Goal: Task Accomplishment & Management: Manage account settings

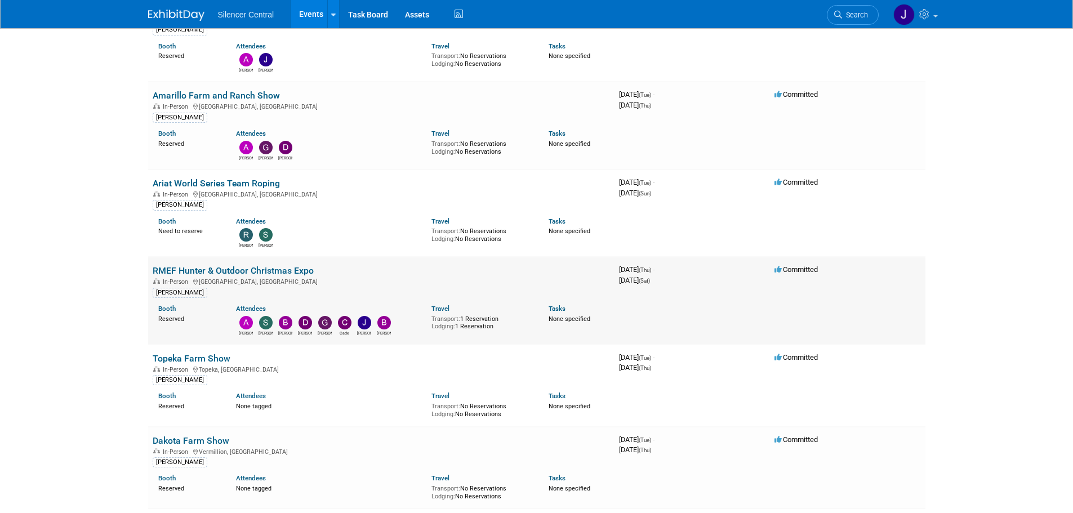
scroll to position [732, 0]
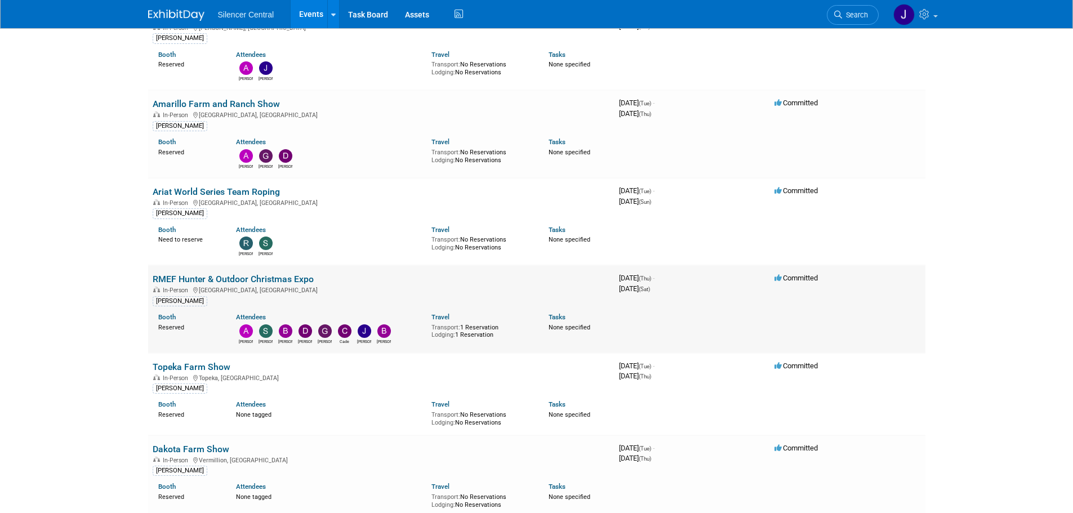
click at [283, 276] on link "RMEF Hunter & Outdoor Christmas Expo" at bounding box center [233, 279] width 161 height 11
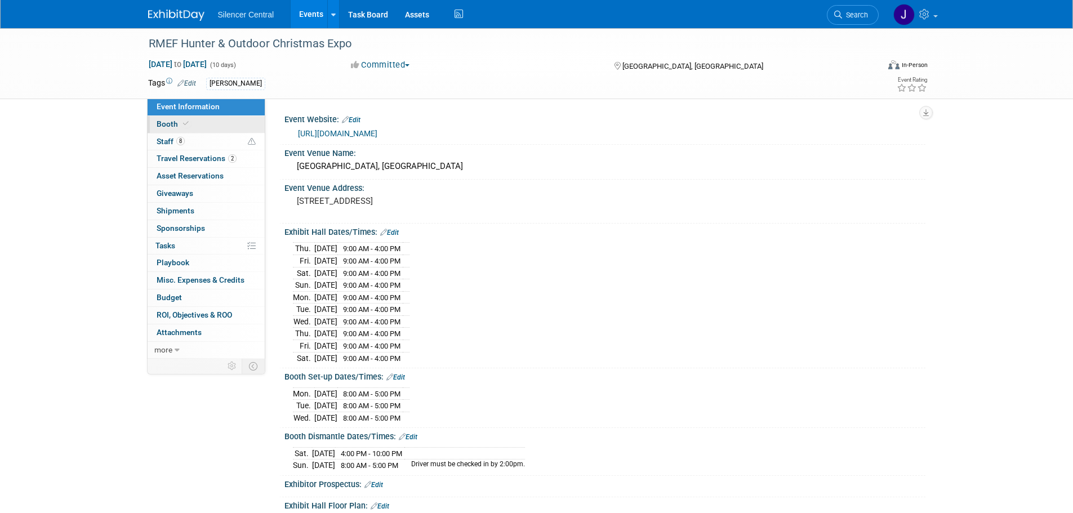
click at [194, 126] on link "Booth" at bounding box center [206, 124] width 117 height 17
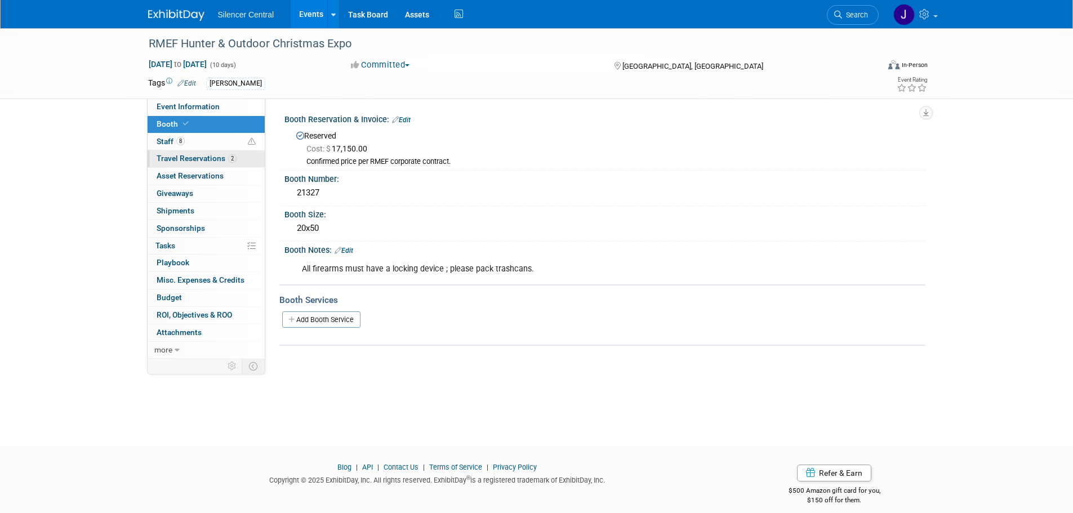
click at [202, 158] on span "Travel Reservations 2" at bounding box center [197, 158] width 80 height 9
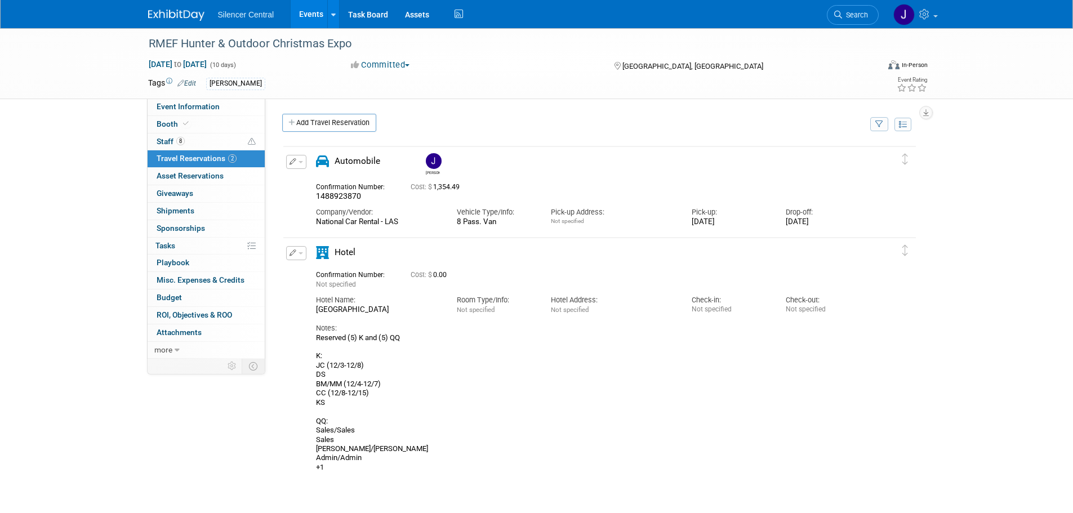
scroll to position [94, 0]
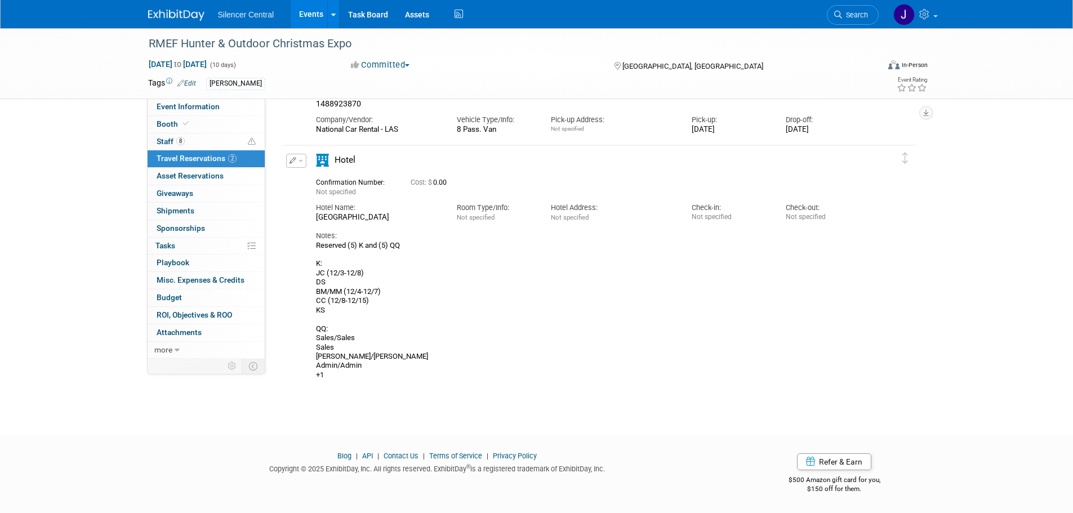
click at [297, 161] on button "button" at bounding box center [296, 161] width 20 height 14
click at [309, 175] on button "Edit Reservation" at bounding box center [334, 180] width 95 height 16
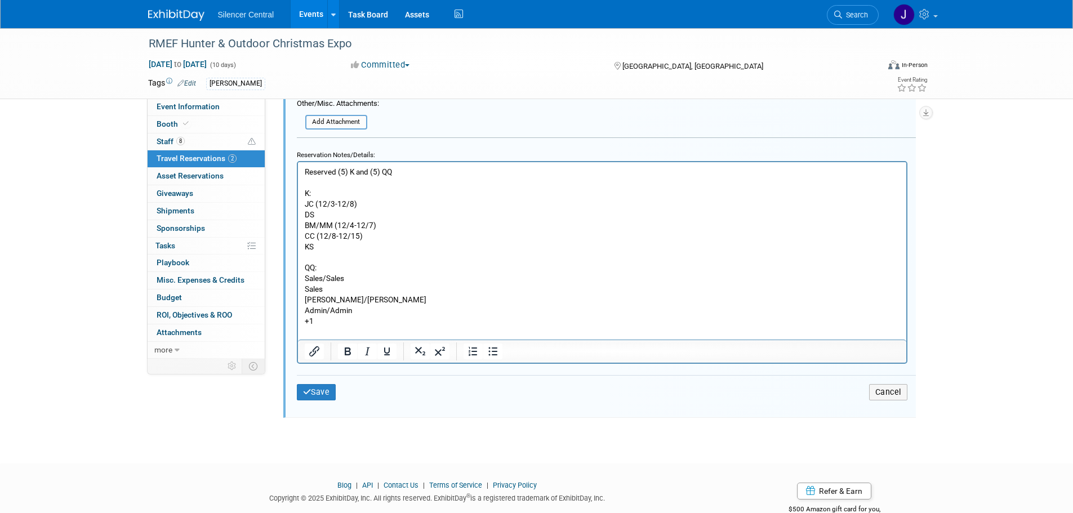
scroll to position [618, 0]
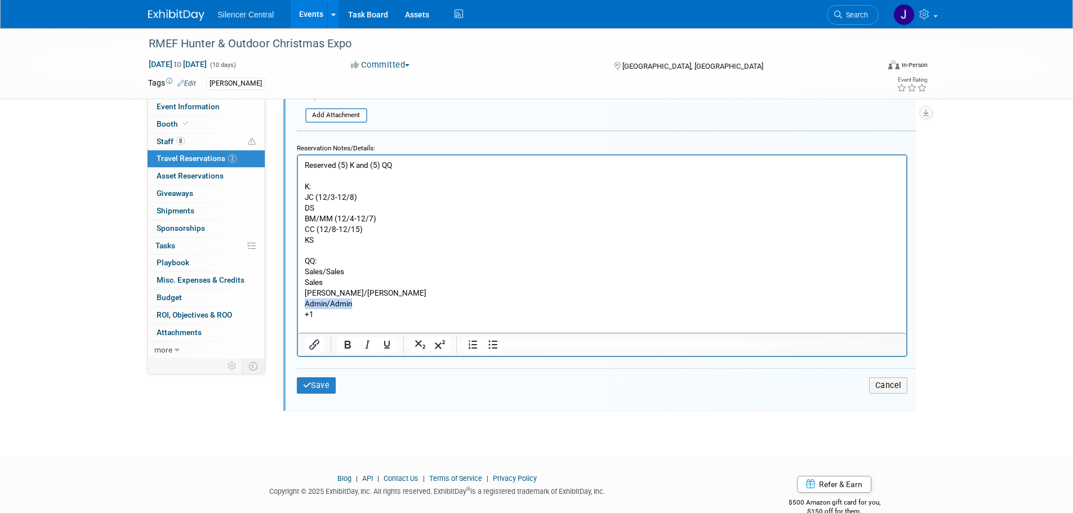
drag, startPoint x: 305, startPoint y: 303, endPoint x: 377, endPoint y: 303, distance: 72.1
click at [377, 303] on p "Reserved (5) K and (5) QQ K: JC (12/3-12/8) DS BM/MM (12/4-12/7) CC (12/8-12/15…" at bounding box center [602, 239] width 596 height 160
drag, startPoint x: 325, startPoint y: 272, endPoint x: 592, endPoint y: 431, distance: 311.5
click at [298, 274] on html "Reserved (5) K and (5) QQ K: JC (12/3-12/8) DS BM/MM (12/4-12/7) CC (12/8-12/15…" at bounding box center [602, 237] width 609 height 165
drag, startPoint x: 338, startPoint y: 282, endPoint x: 282, endPoint y: 280, distance: 55.8
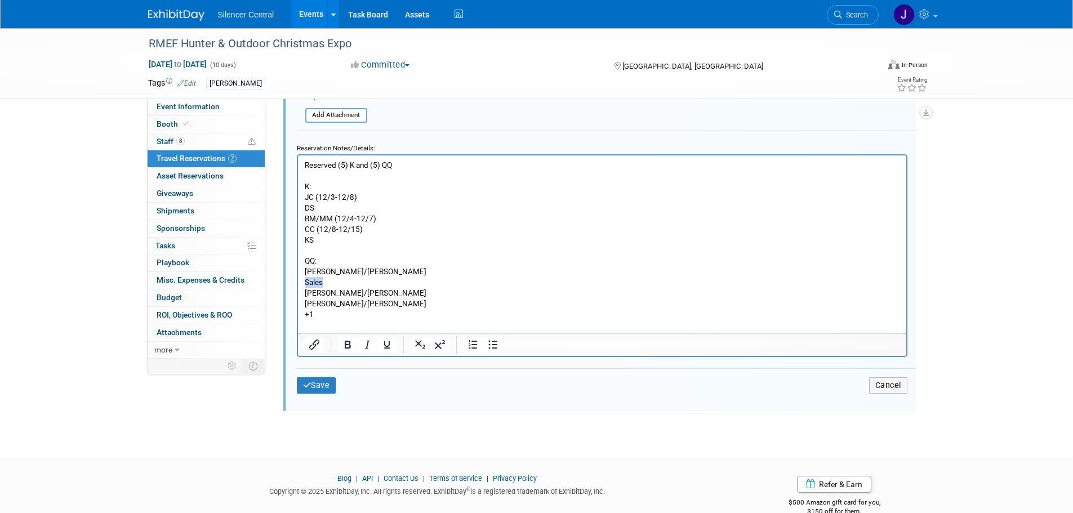
click at [298, 280] on html "Reserved (5) K and (5) QQ K: JC (12/3-12/8) DS BM/MM (12/4-12/7) CC (12/8-12/15…" at bounding box center [602, 237] width 609 height 165
click at [333, 314] on p "Reserved (5) K and (5) QQ K: JC (12/3-12/8) DS BM/MM (12/4-12/7) CC (12/8-12/15…" at bounding box center [602, 239] width 596 height 160
click at [320, 383] on button "Save" at bounding box center [316, 386] width 39 height 16
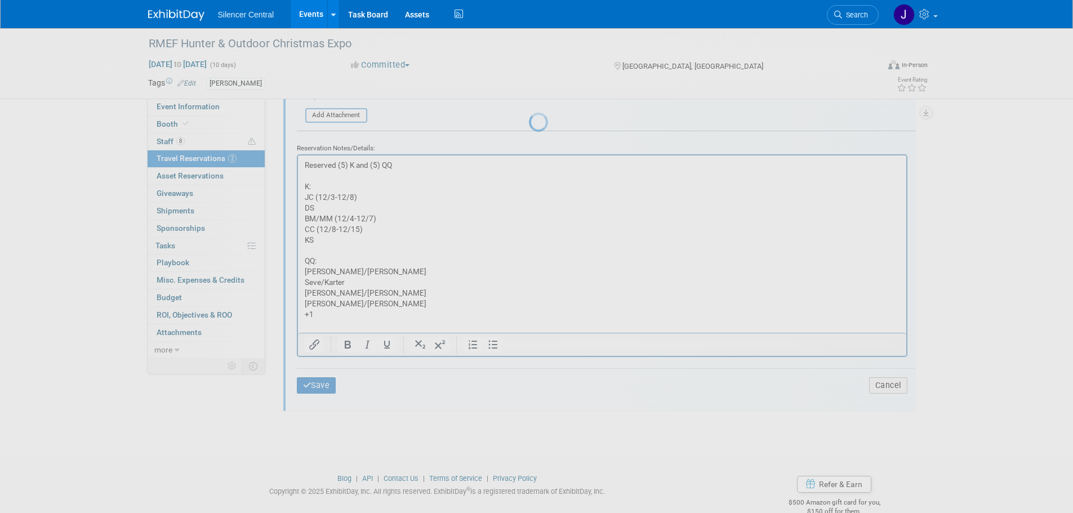
scroll to position [94, 0]
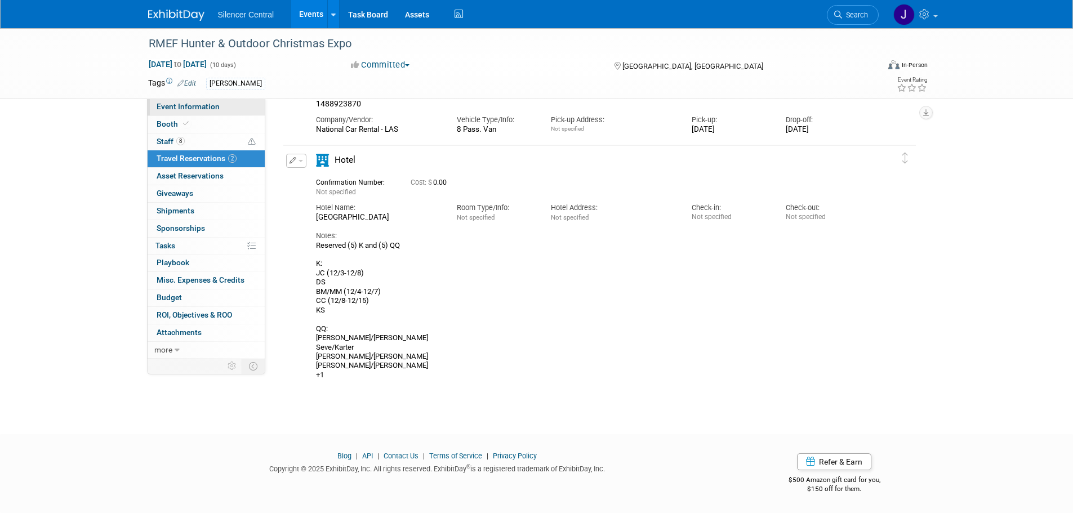
click at [227, 105] on link "Event Information" at bounding box center [206, 107] width 117 height 17
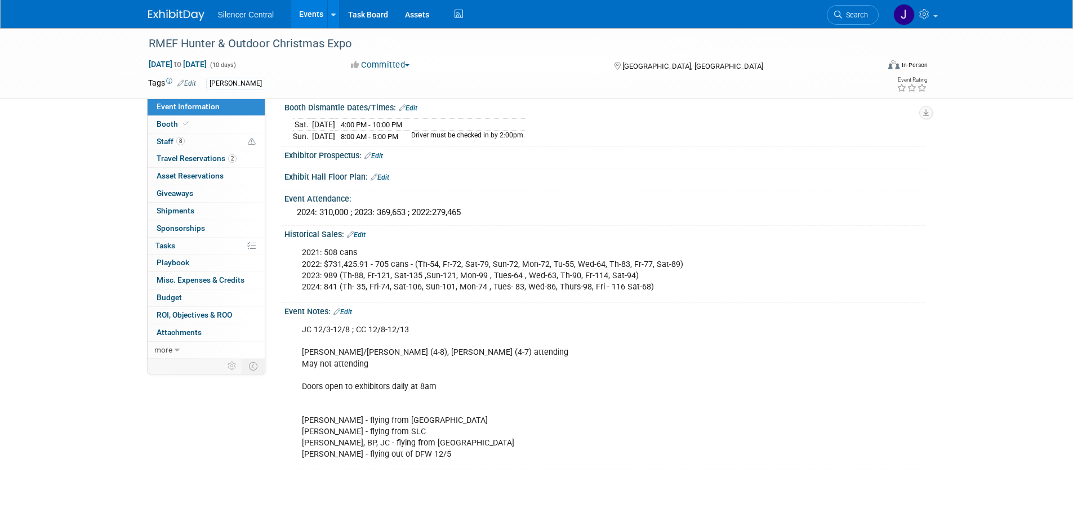
scroll to position [394, 0]
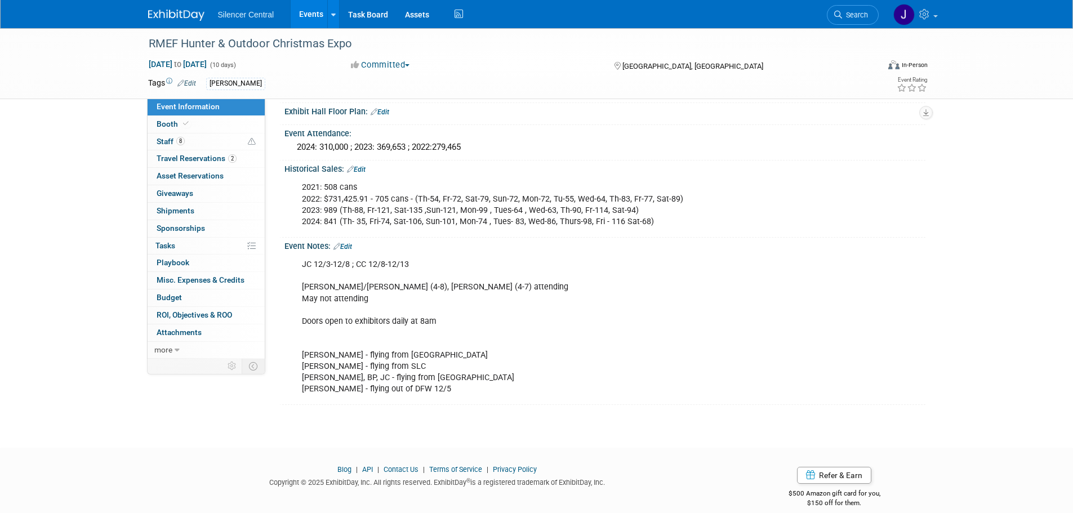
drag, startPoint x: 206, startPoint y: 154, endPoint x: 395, endPoint y: 288, distance: 232.0
click at [207, 156] on span "Travel Reservations 2" at bounding box center [197, 158] width 80 height 9
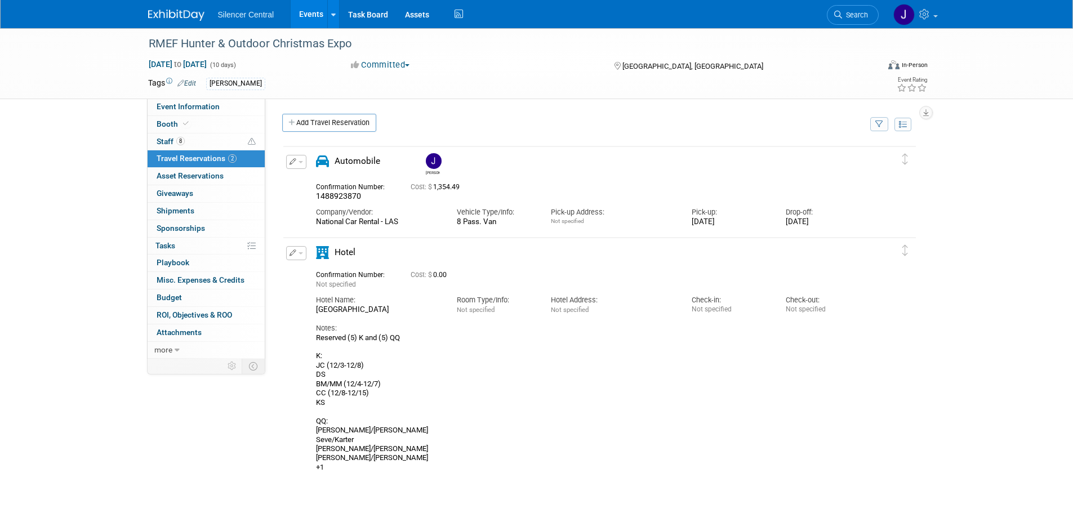
drag, startPoint x: 299, startPoint y: 252, endPoint x: 301, endPoint y: 262, distance: 10.5
click at [299, 253] on button "button" at bounding box center [296, 253] width 20 height 14
click at [307, 268] on button "Edit Reservation" at bounding box center [334, 273] width 95 height 16
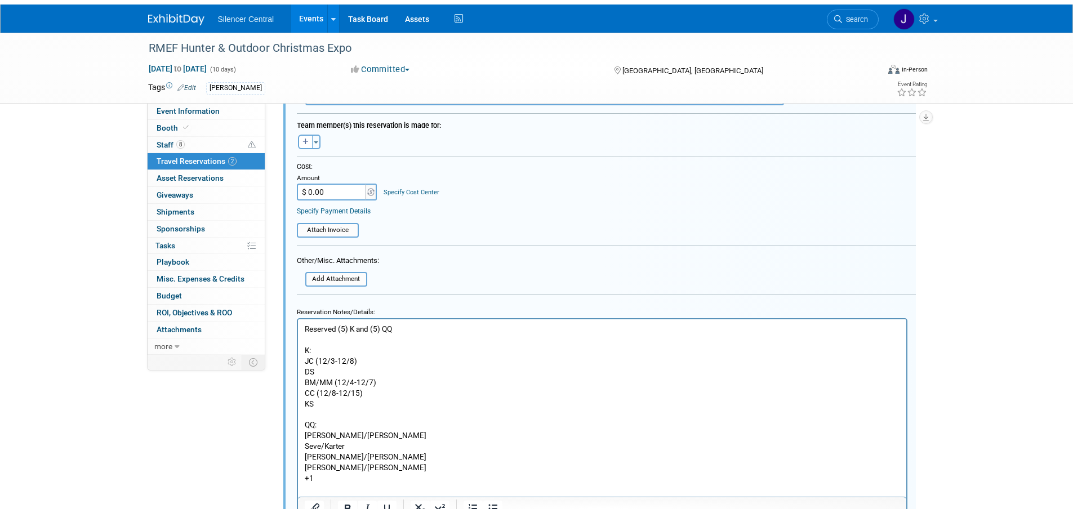
scroll to position [562, 0]
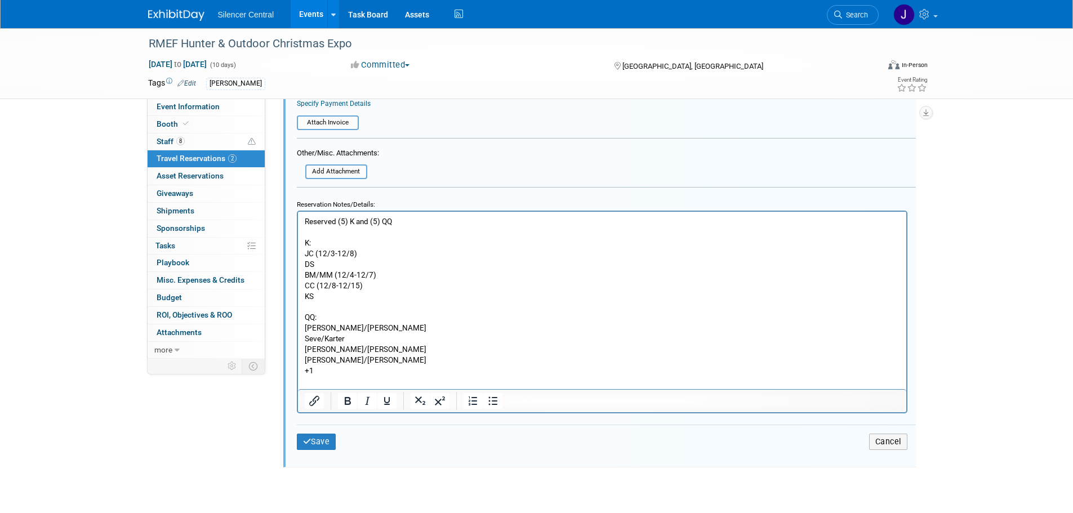
click at [331, 306] on p "Reserved (5) K and (5) QQ K: JC (12/3-12/8) DS BM/MM (12/4-12/7) CC (12/8-12/15…" at bounding box center [602, 296] width 596 height 160
click at [331, 302] on p "Reserved (5) K and (5) QQ K: JC (12/3-12/8) DS BM/MM (12/4-12/7) CC (12/8-12/15…" at bounding box center [602, 296] width 596 height 160
click at [330, 296] on p "Reserved (5) K and (5) QQ K: JC (12/3-12/8) DS BM/MM (12/4-12/7) CC (12/8-12/15…" at bounding box center [602, 296] width 596 height 160
click at [321, 439] on button "Save" at bounding box center [316, 442] width 39 height 16
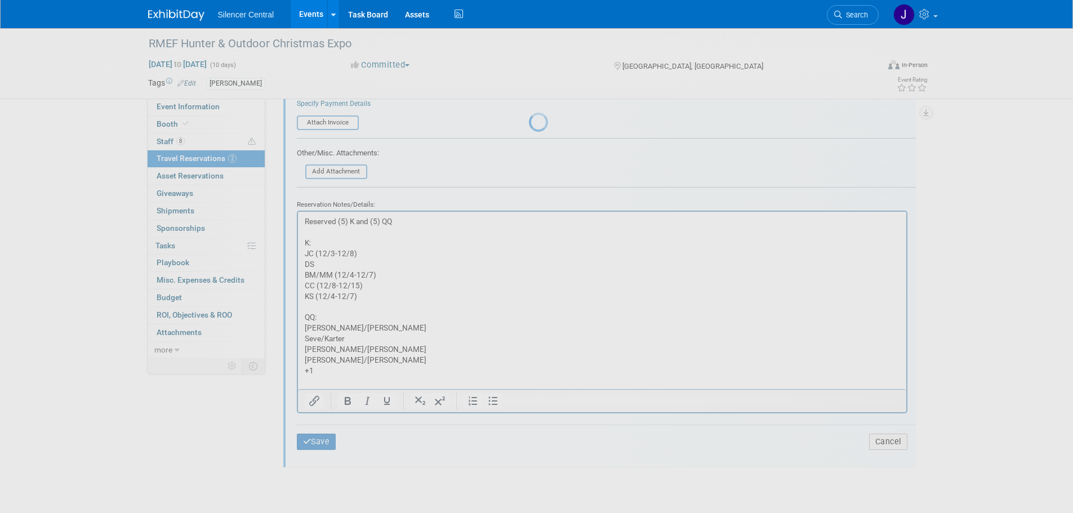
scroll to position [94, 0]
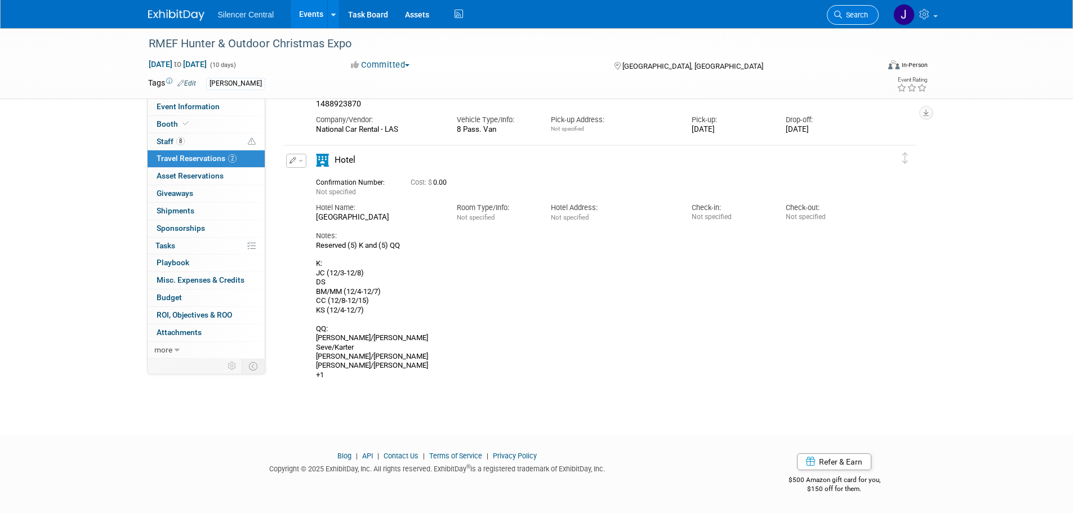
click at [862, 13] on span "Search" at bounding box center [855, 15] width 26 height 8
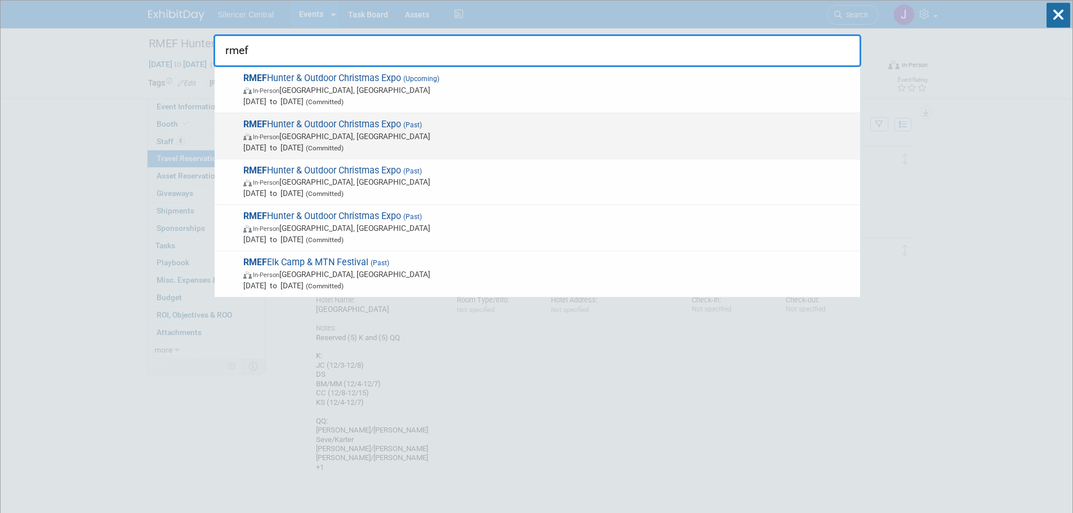
type input "rmef"
click at [359, 134] on span "In-Person Las Vegas, NV" at bounding box center [548, 136] width 611 height 11
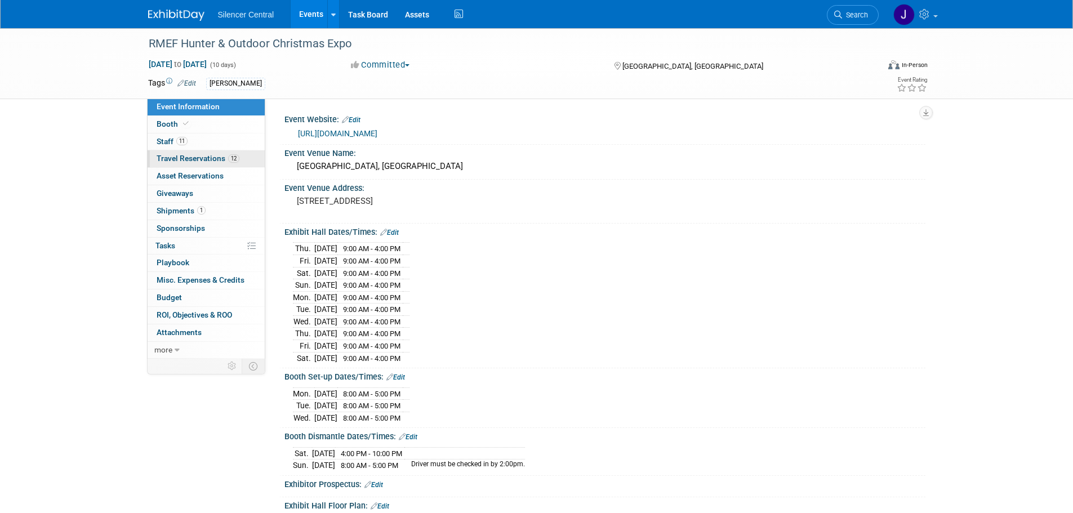
click at [220, 160] on span "Travel Reservations 12" at bounding box center [198, 158] width 83 height 9
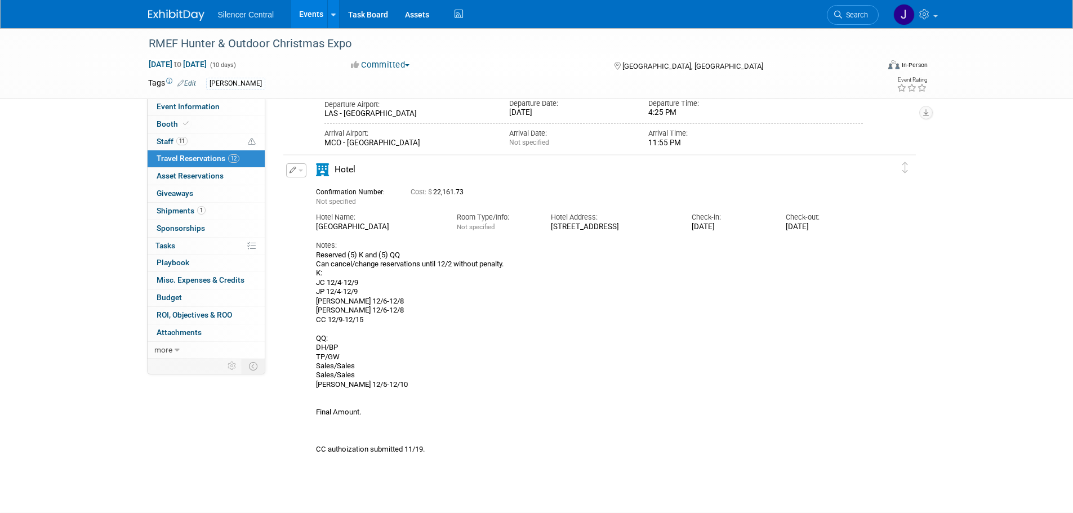
scroll to position [2769, 0]
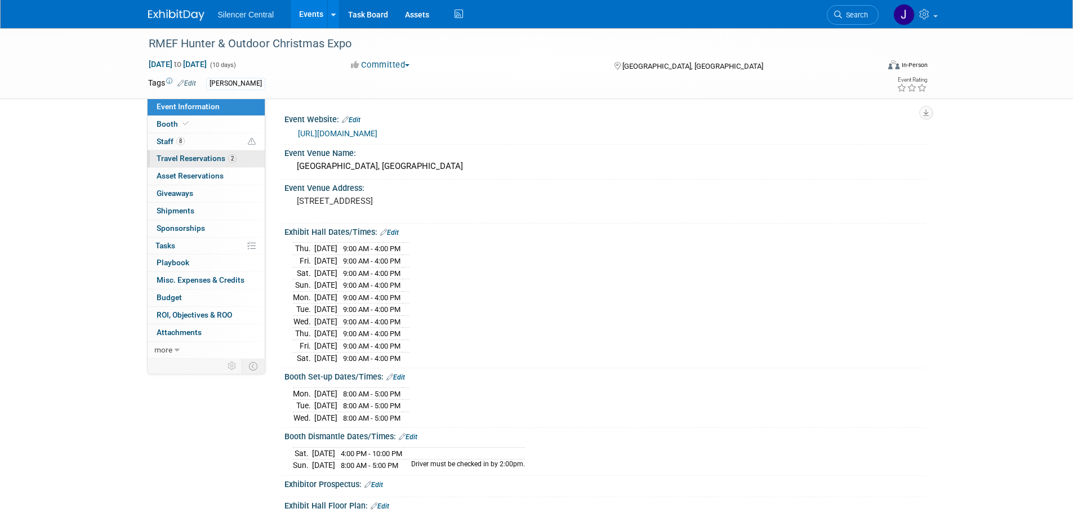
click at [180, 151] on link "2 Travel Reservations 2" at bounding box center [206, 158] width 117 height 17
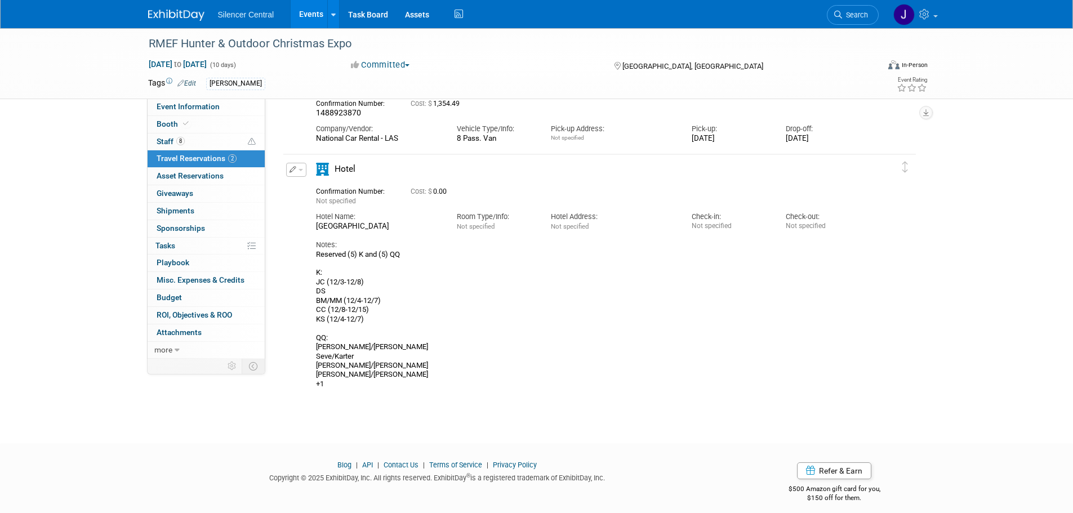
scroll to position [94, 0]
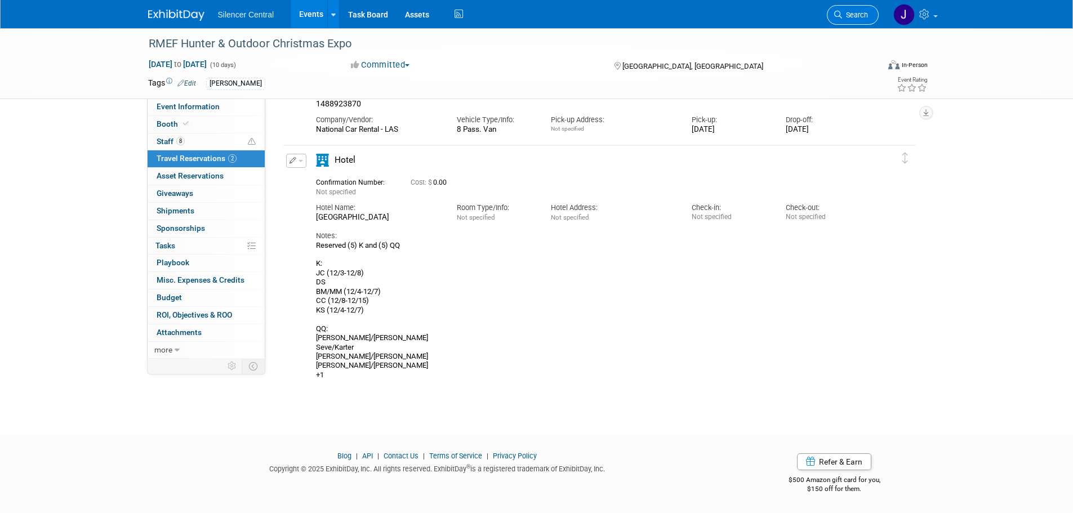
click at [860, 16] on span "Search" at bounding box center [855, 15] width 26 height 8
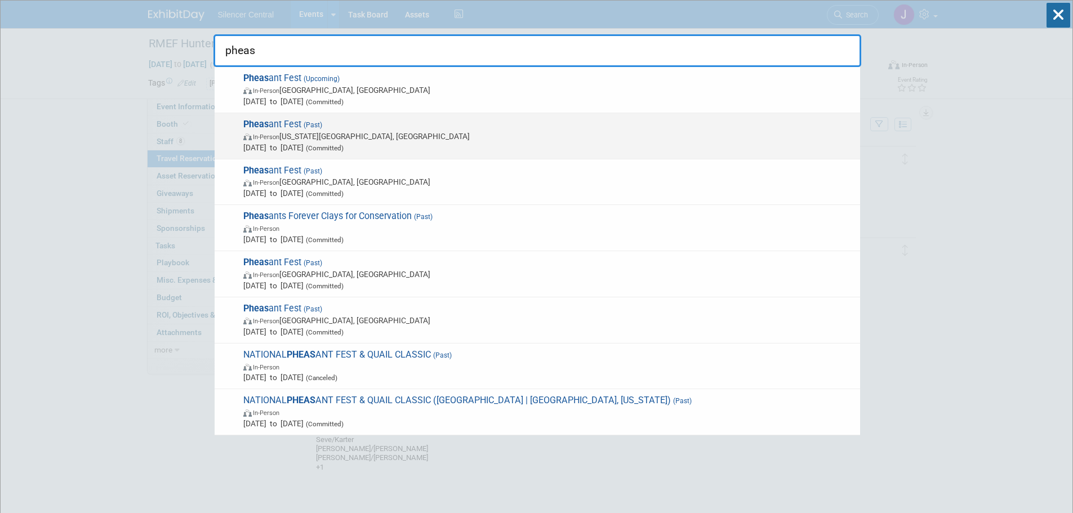
click at [371, 137] on span "In-Person Kansas City, MO" at bounding box center [548, 136] width 611 height 11
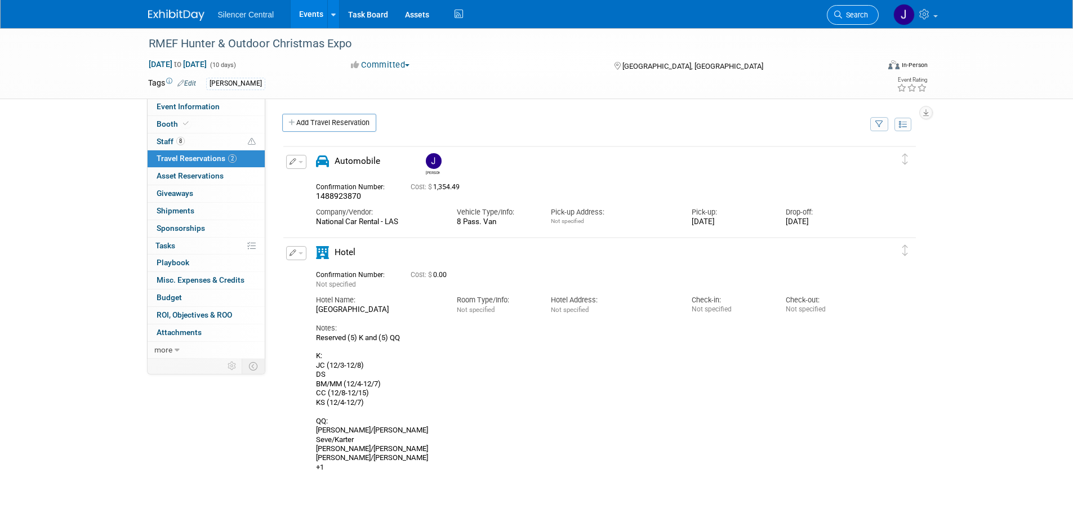
click at [860, 10] on link "Search" at bounding box center [853, 15] width 52 height 20
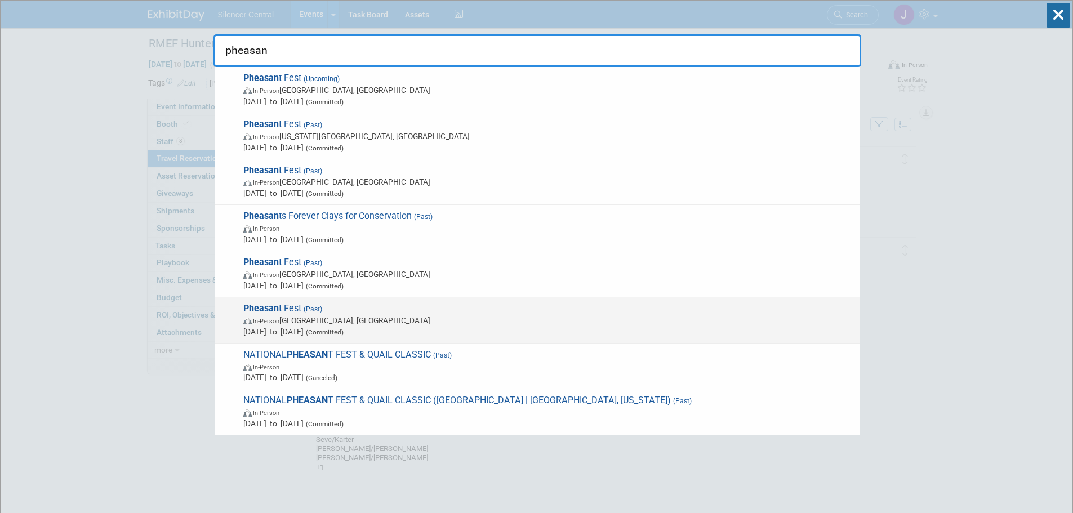
type input "pheasan"
click at [344, 328] on span "(Committed)" at bounding box center [324, 332] width 40 height 8
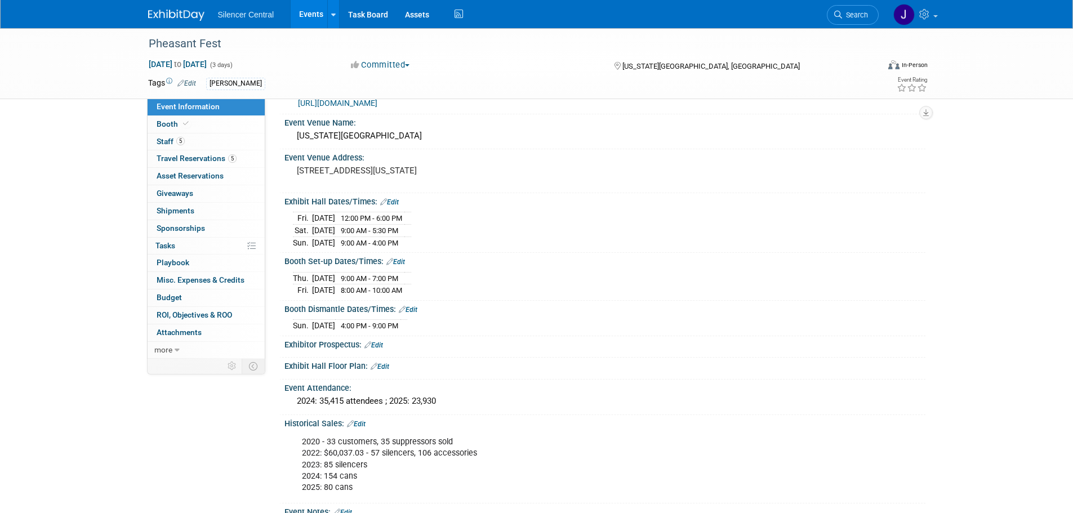
scroll to position [56, 0]
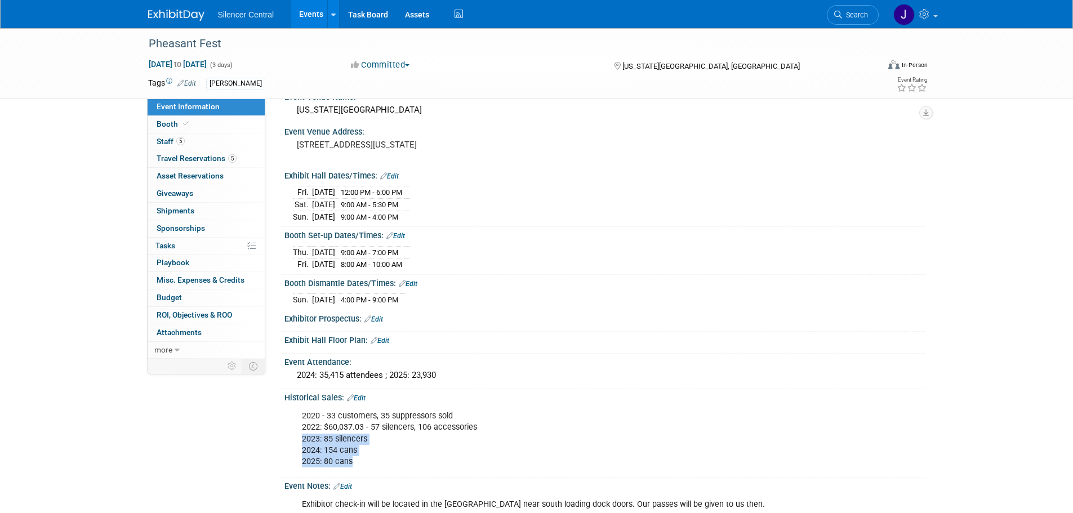
drag, startPoint x: 359, startPoint y: 456, endPoint x: 299, endPoint y: 441, distance: 62.2
click at [299, 441] on div "2020 - 33 customers, 35 suppressors sold 2022: $60,037.03 - 57 silencers, 106 a…" at bounding box center [548, 439] width 508 height 68
copy div "2023: 85 silencers 2024: 154 cans 2025: 80 cans"
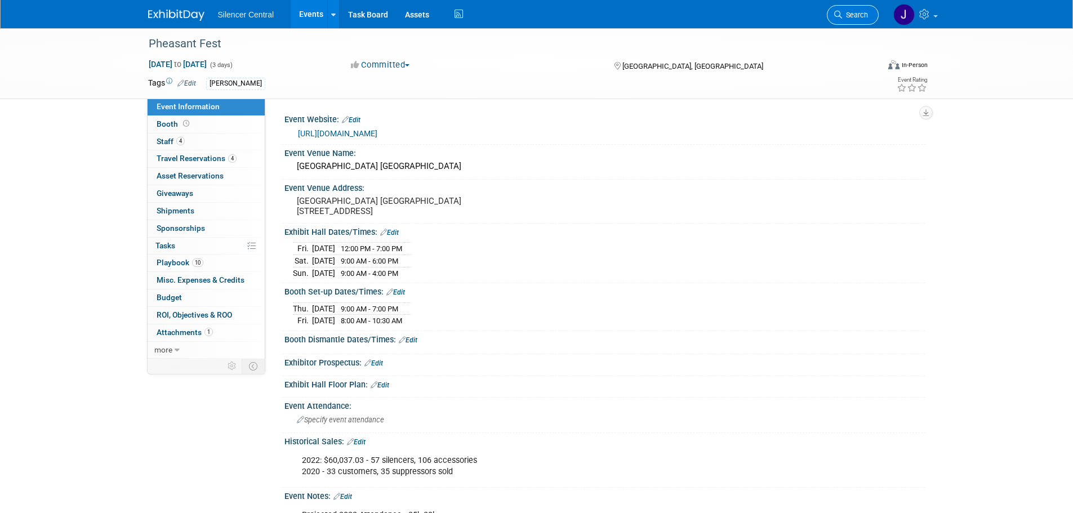
click at [844, 20] on link "Search" at bounding box center [853, 15] width 52 height 20
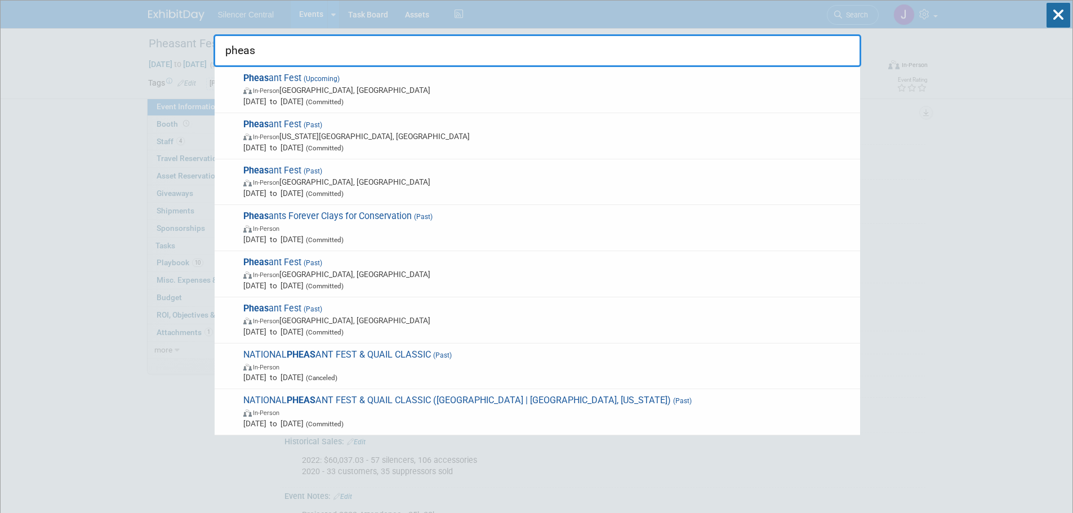
type input "pheas"
